Goal: Transaction & Acquisition: Purchase product/service

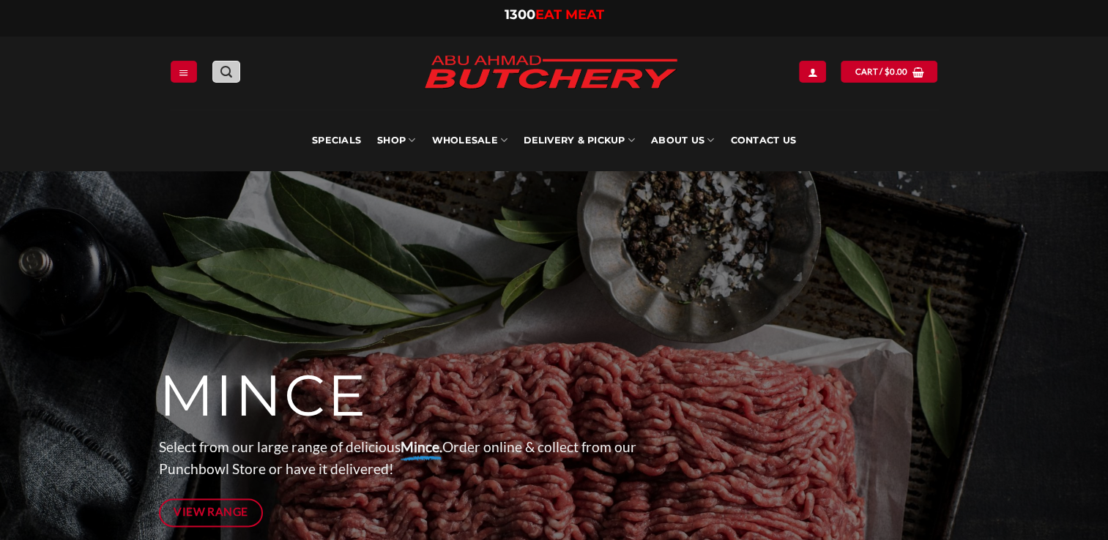
click at [226, 65] on icon "Search" at bounding box center [226, 72] width 12 height 14
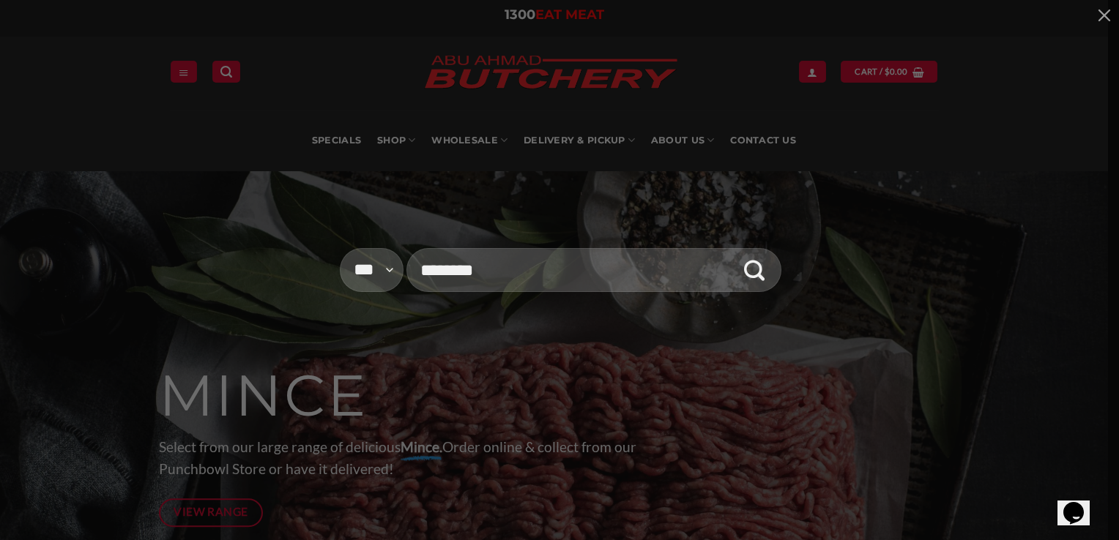
type input "********"
click at [733, 249] on button "Submit" at bounding box center [754, 270] width 43 height 43
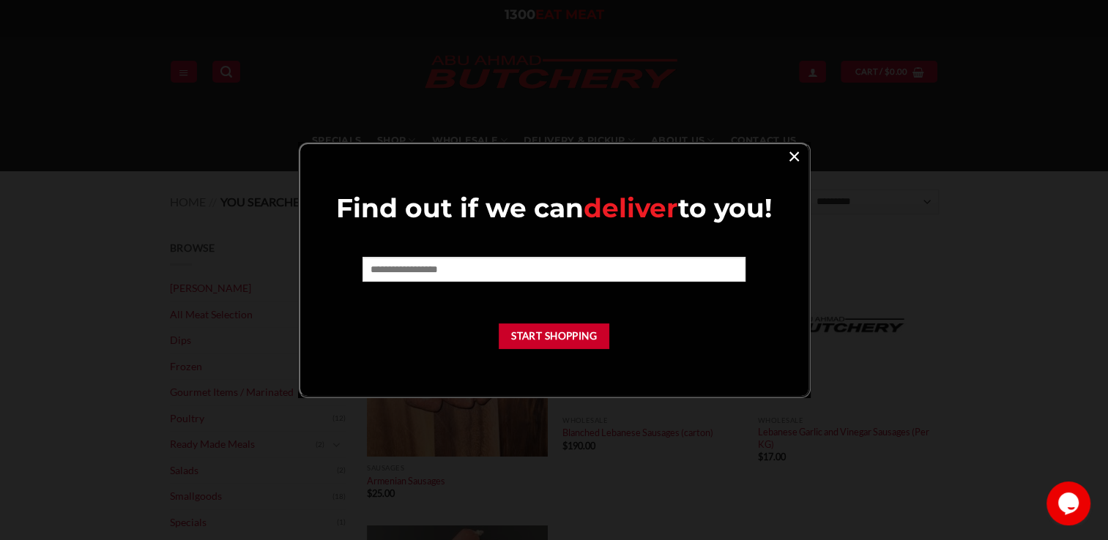
click at [790, 157] on link "×" at bounding box center [793, 156] width 21 height 20
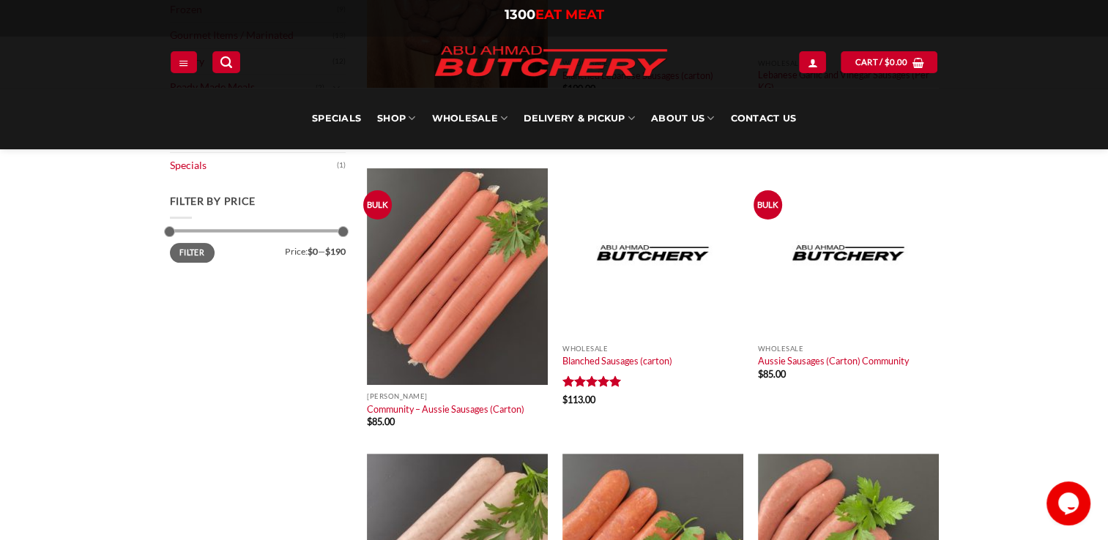
scroll to position [366, 0]
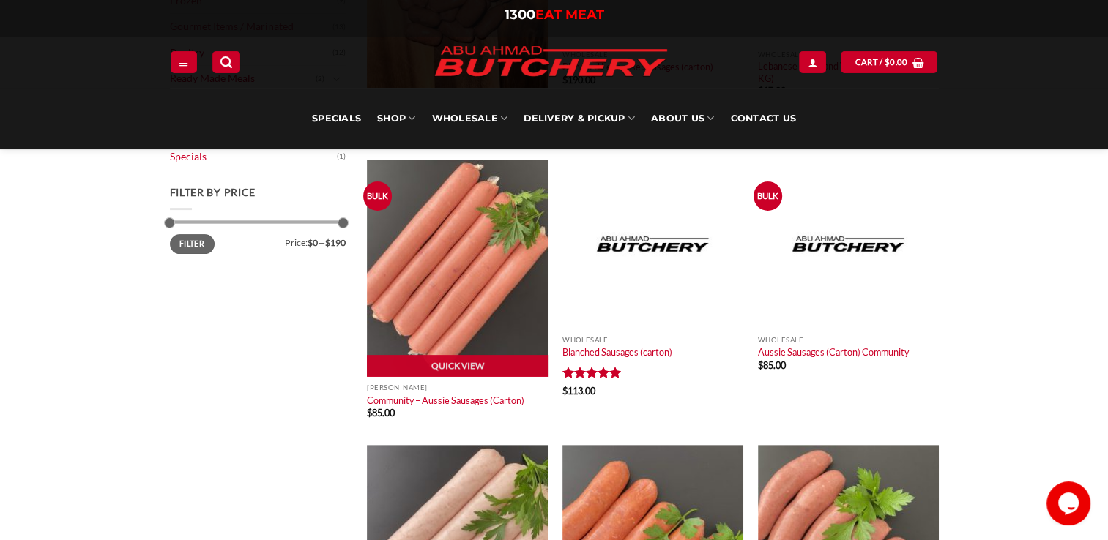
click at [431, 280] on img at bounding box center [457, 268] width 181 height 217
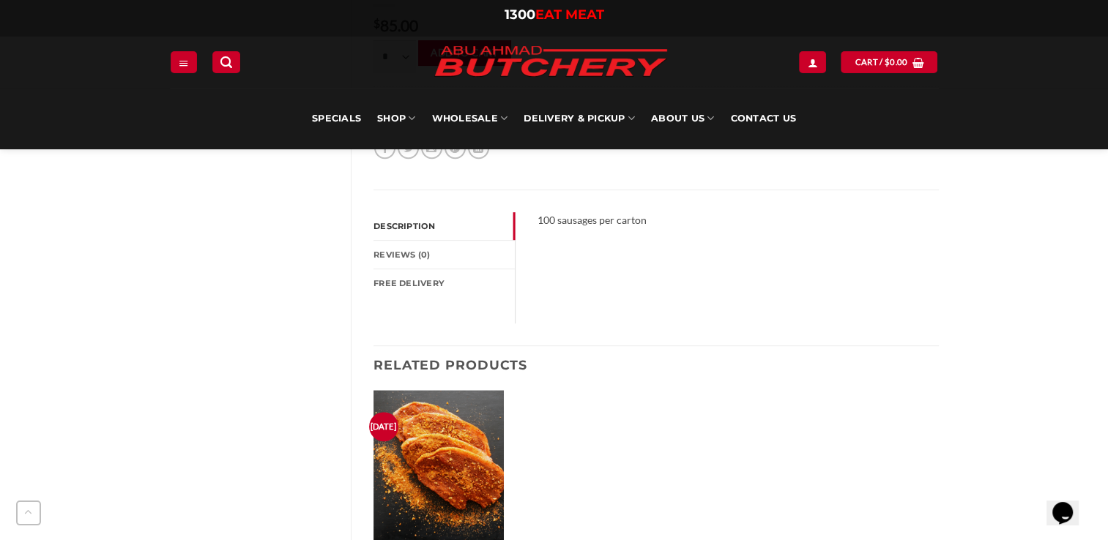
scroll to position [659, 0]
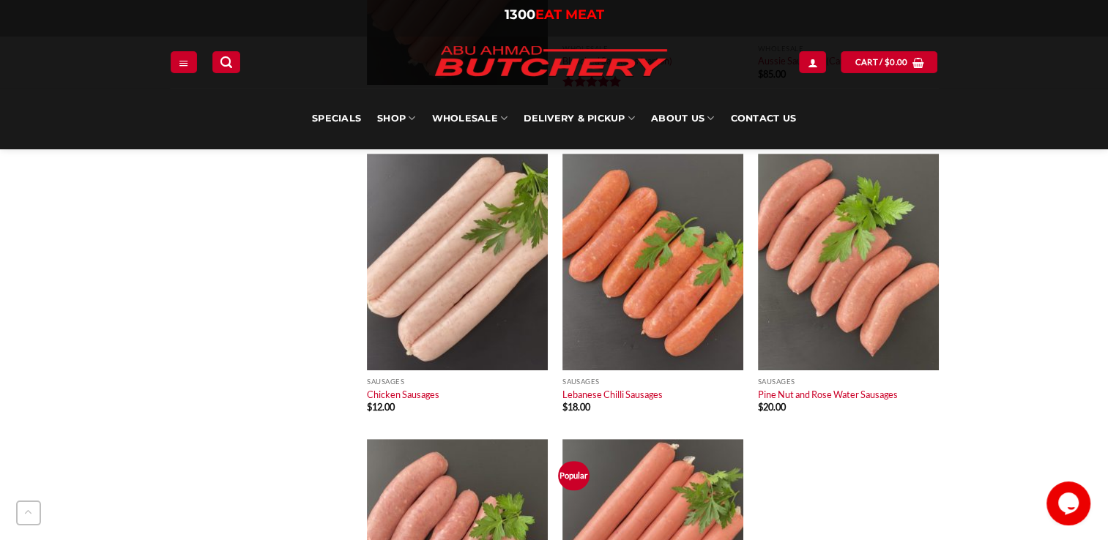
scroll to position [659, 0]
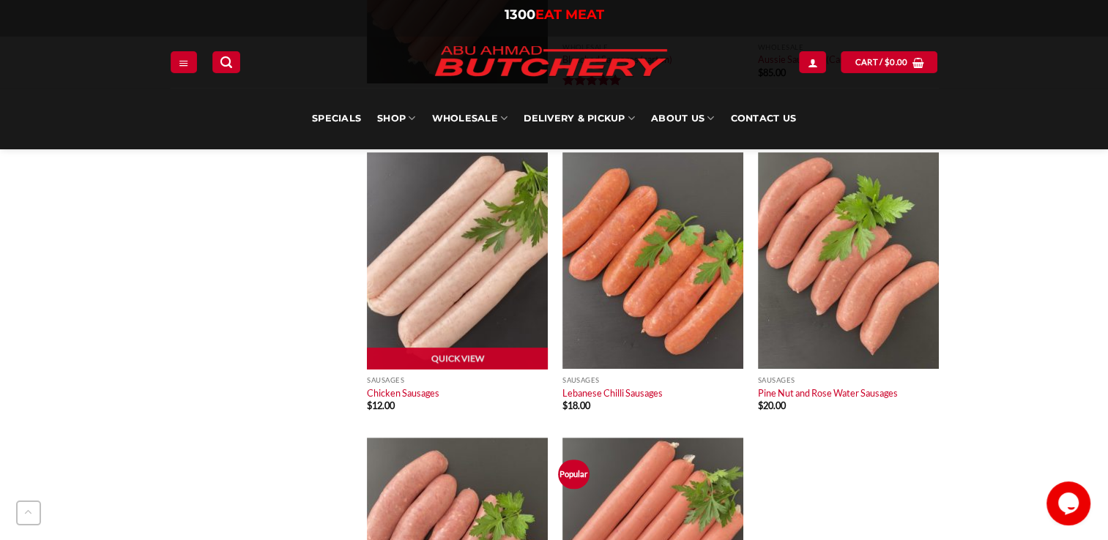
click at [436, 291] on img at bounding box center [457, 260] width 181 height 217
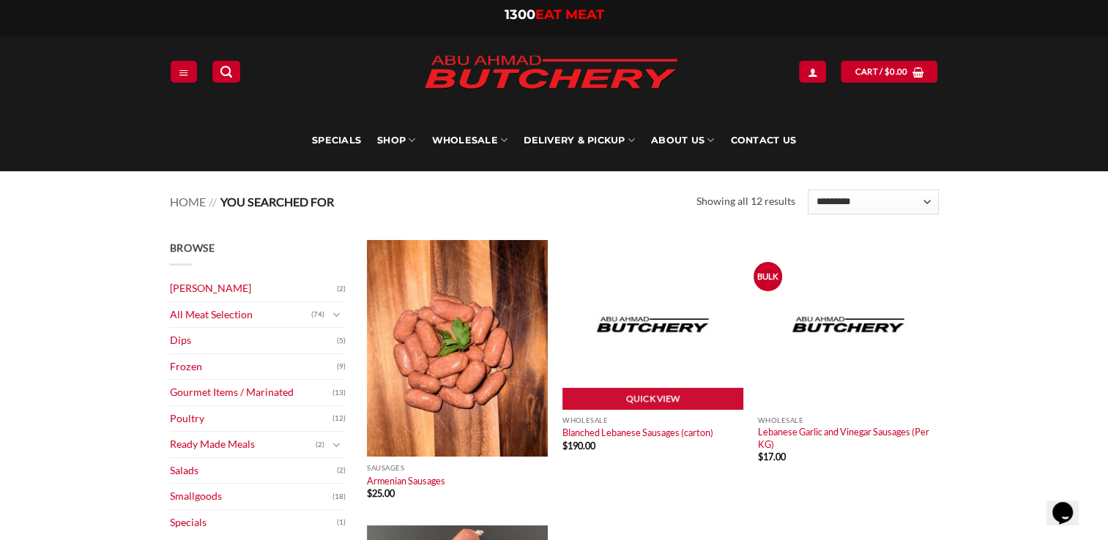
click at [674, 298] on img at bounding box center [652, 324] width 181 height 169
drag, startPoint x: 0, startPoint y: 0, endPoint x: 668, endPoint y: 367, distance: 761.8
click at [668, 367] on img at bounding box center [652, 324] width 181 height 169
click at [672, 394] on link "Quick View" at bounding box center [652, 399] width 181 height 22
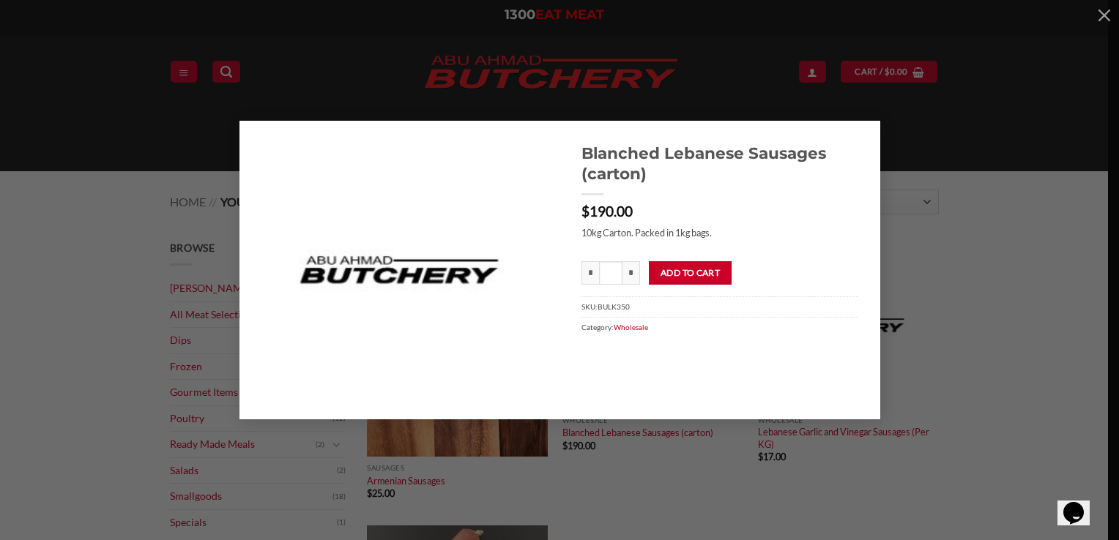
click at [949, 196] on div "Blanched Lebanese Sausages (carton) $ 190.00 10kg Carton. Packed in 1kg bags. *…" at bounding box center [559, 270] width 1075 height 299
